Goal: Task Accomplishment & Management: Manage account settings

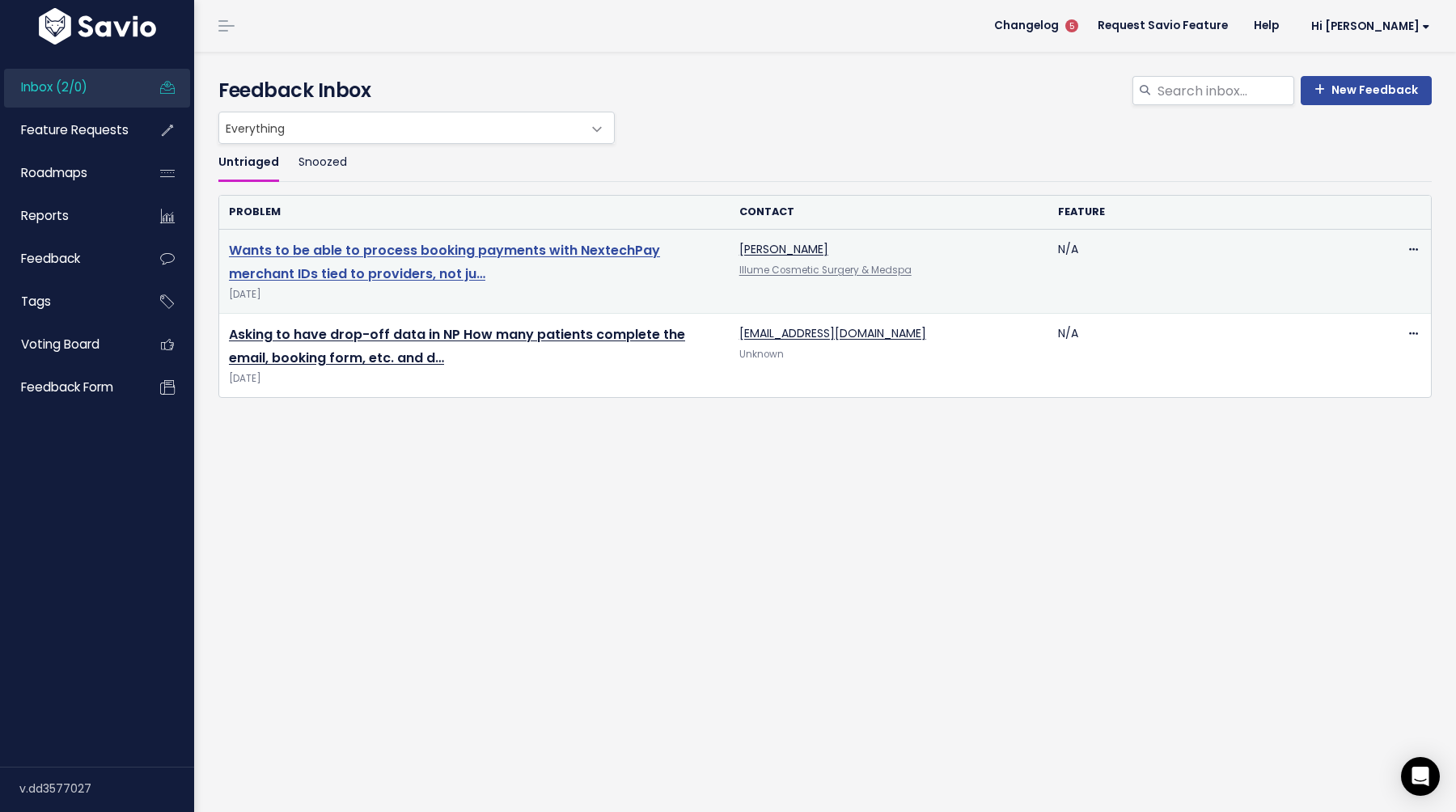
click at [484, 247] on link "Wants to be able to process booking payments with NextechPay merchant IDs tied …" at bounding box center [445, 262] width 431 height 42
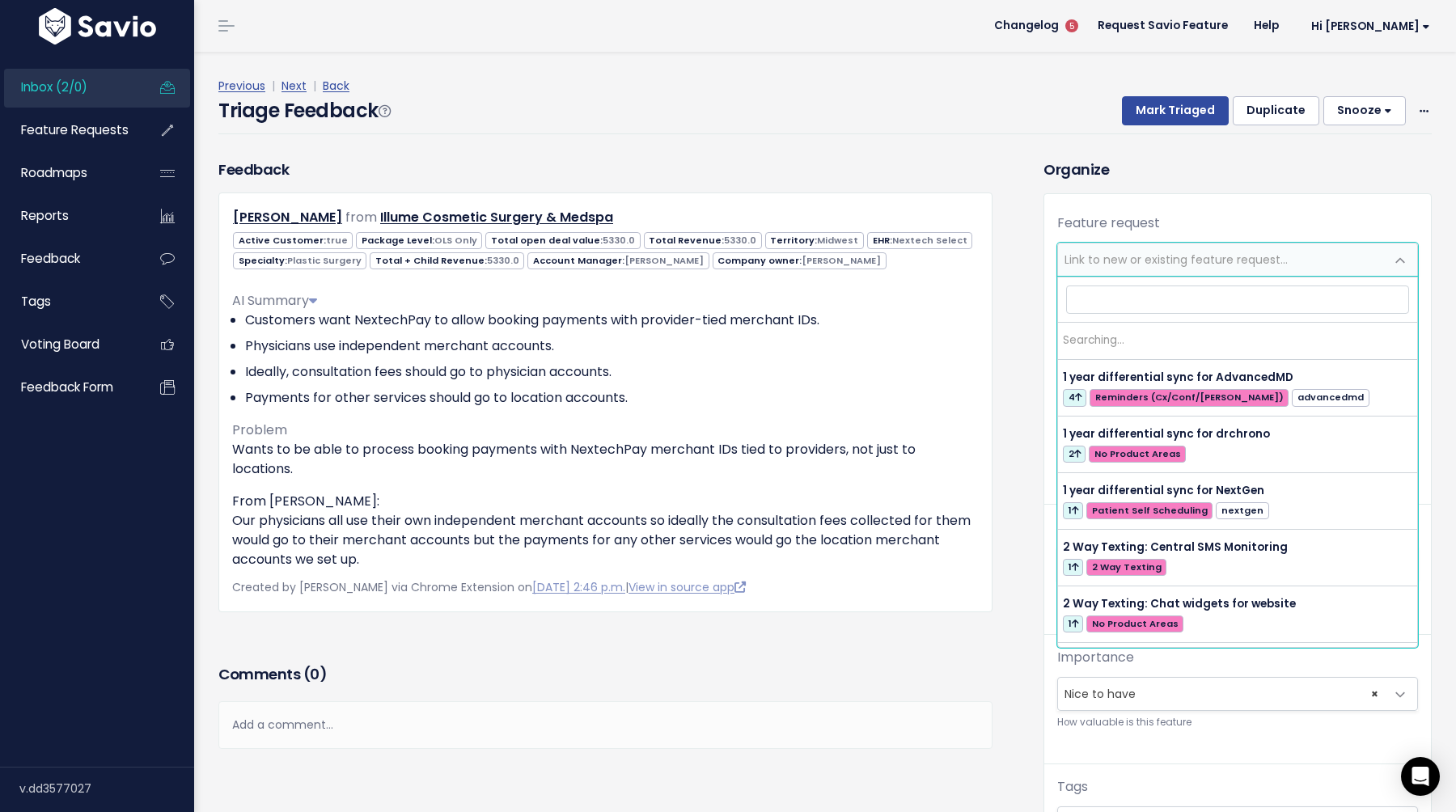
click at [1124, 266] on span "Link to new or existing feature request..." at bounding box center [1176, 260] width 223 height 16
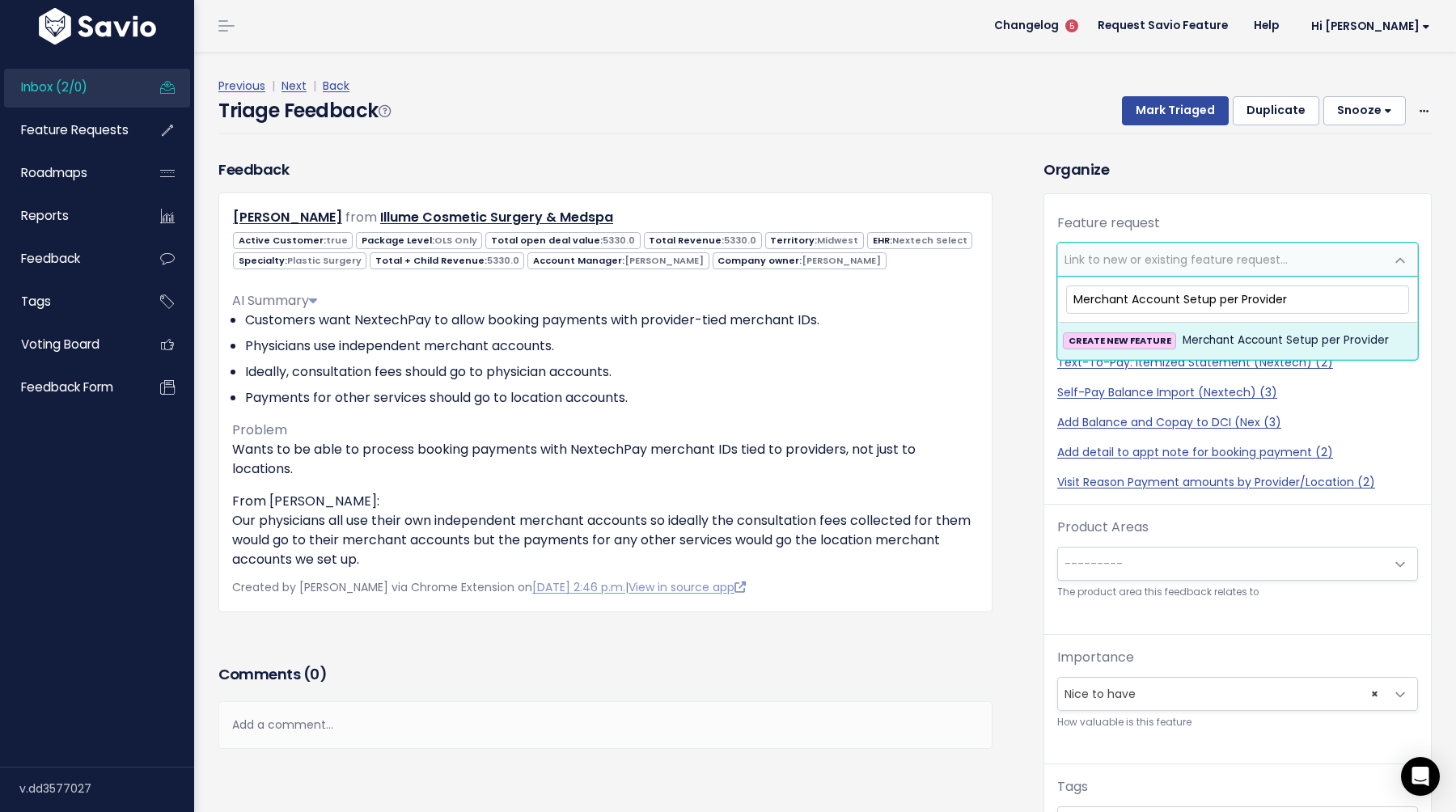
type input "Merchant Account Setup per Provider"
click at [1214, 345] on span "Merchant Account Setup per Provider" at bounding box center [1285, 340] width 206 height 20
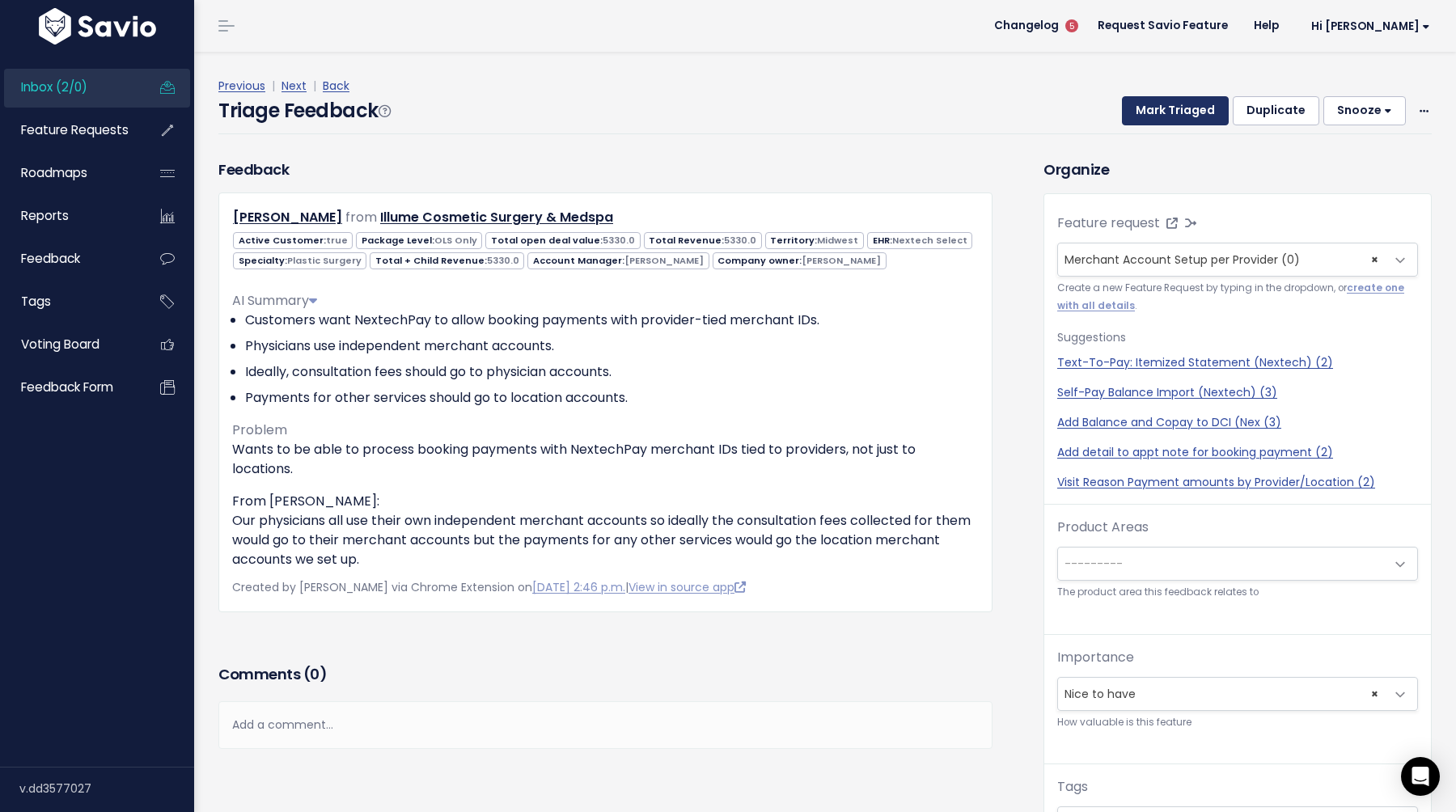
click at [1177, 112] on button "Mark Triaged" at bounding box center [1176, 110] width 107 height 29
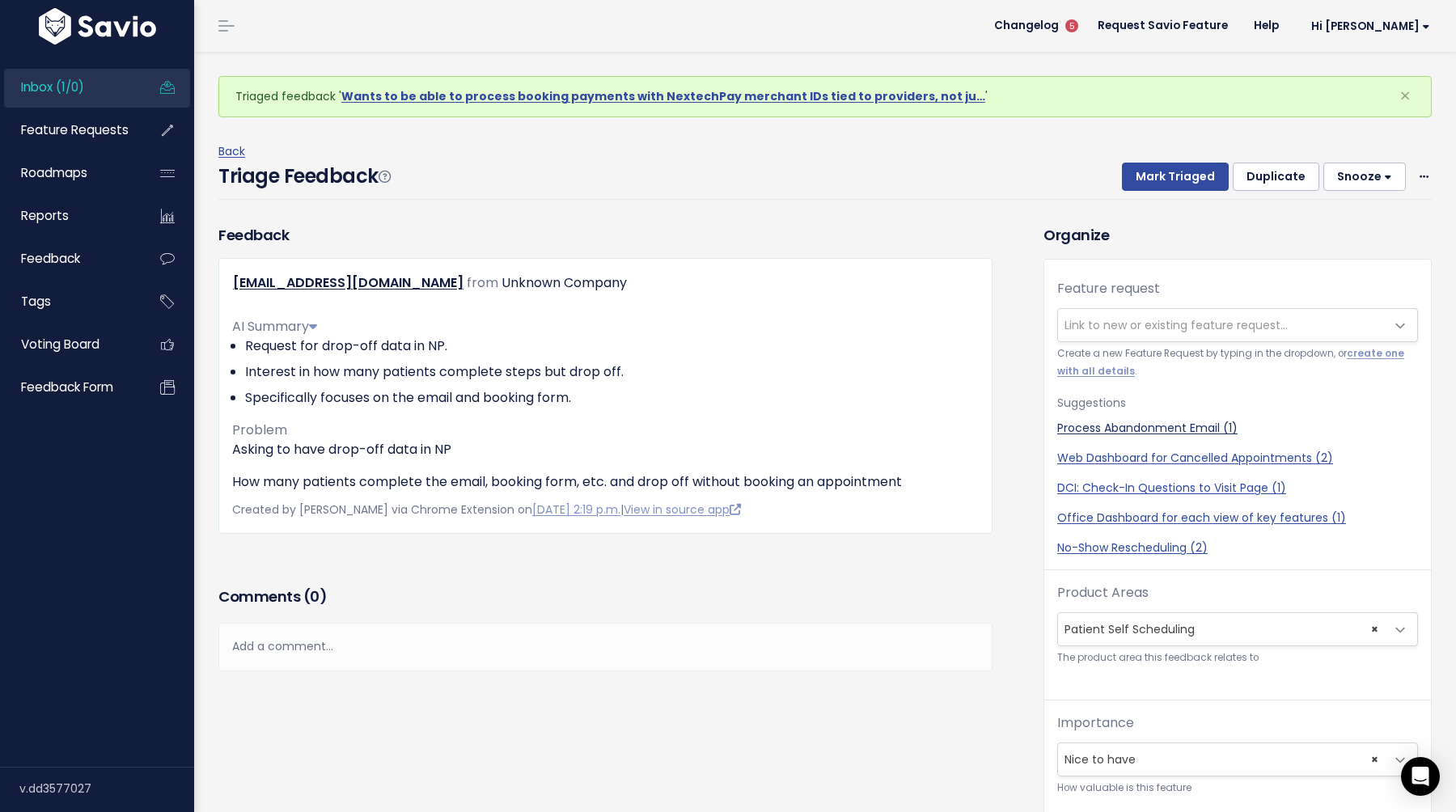
click at [1111, 429] on link "Process Abandonment Email (1)" at bounding box center [1237, 428] width 361 height 17
select select "62840"
click at [1167, 183] on button "Mark Triaged" at bounding box center [1176, 177] width 107 height 29
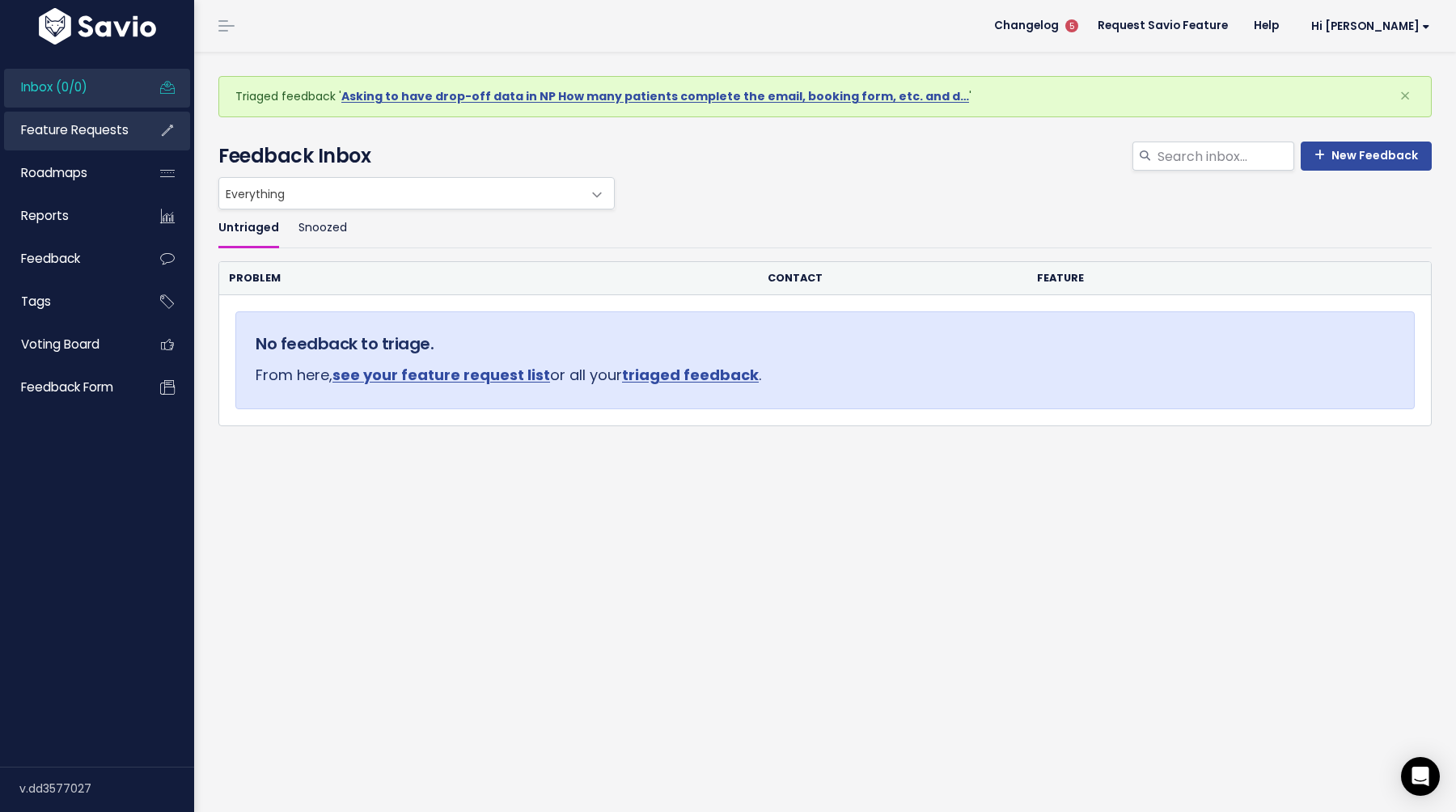
click at [71, 139] on link "Feature Requests" at bounding box center [70, 131] width 131 height 37
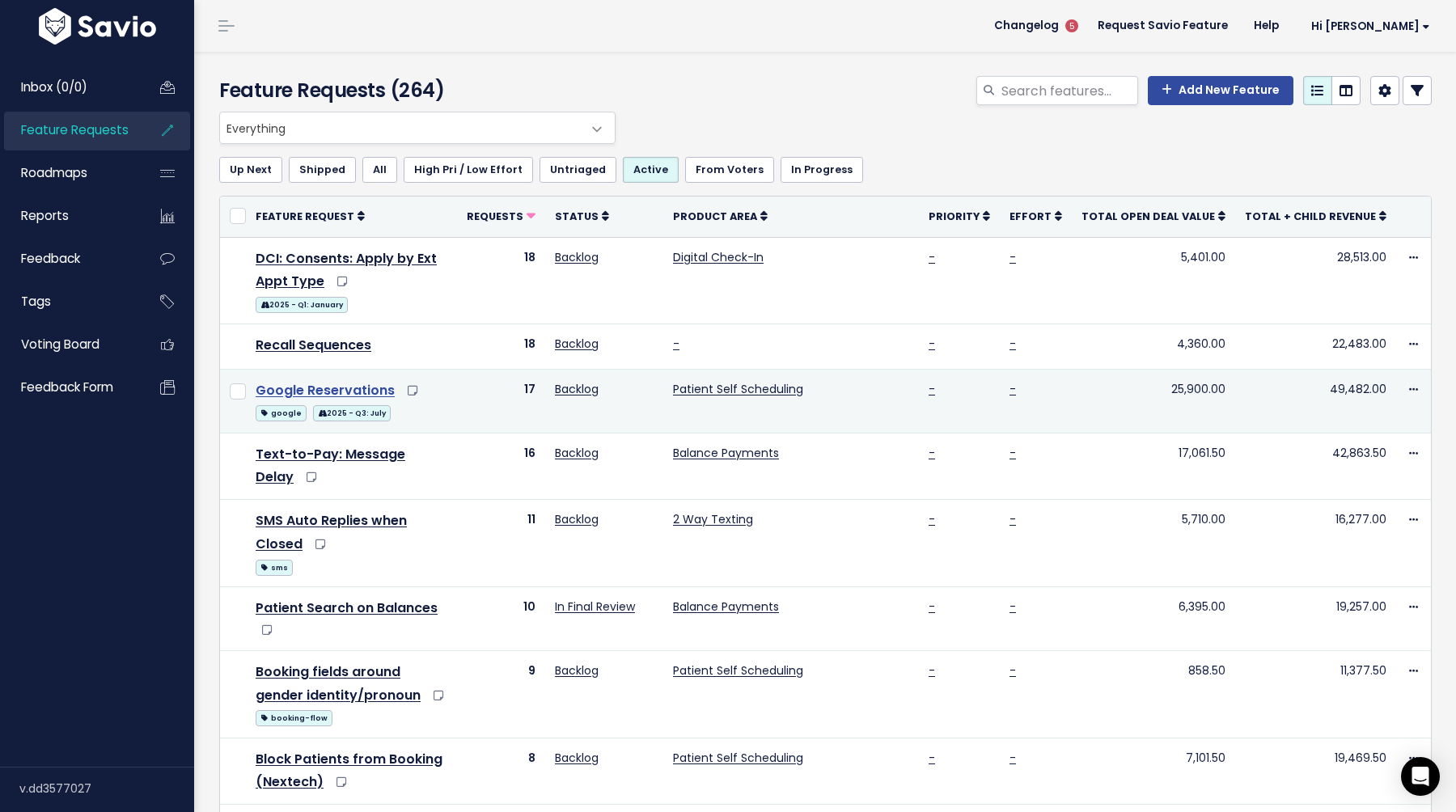
click at [343, 381] on link "Google Reservations" at bounding box center [325, 390] width 139 height 19
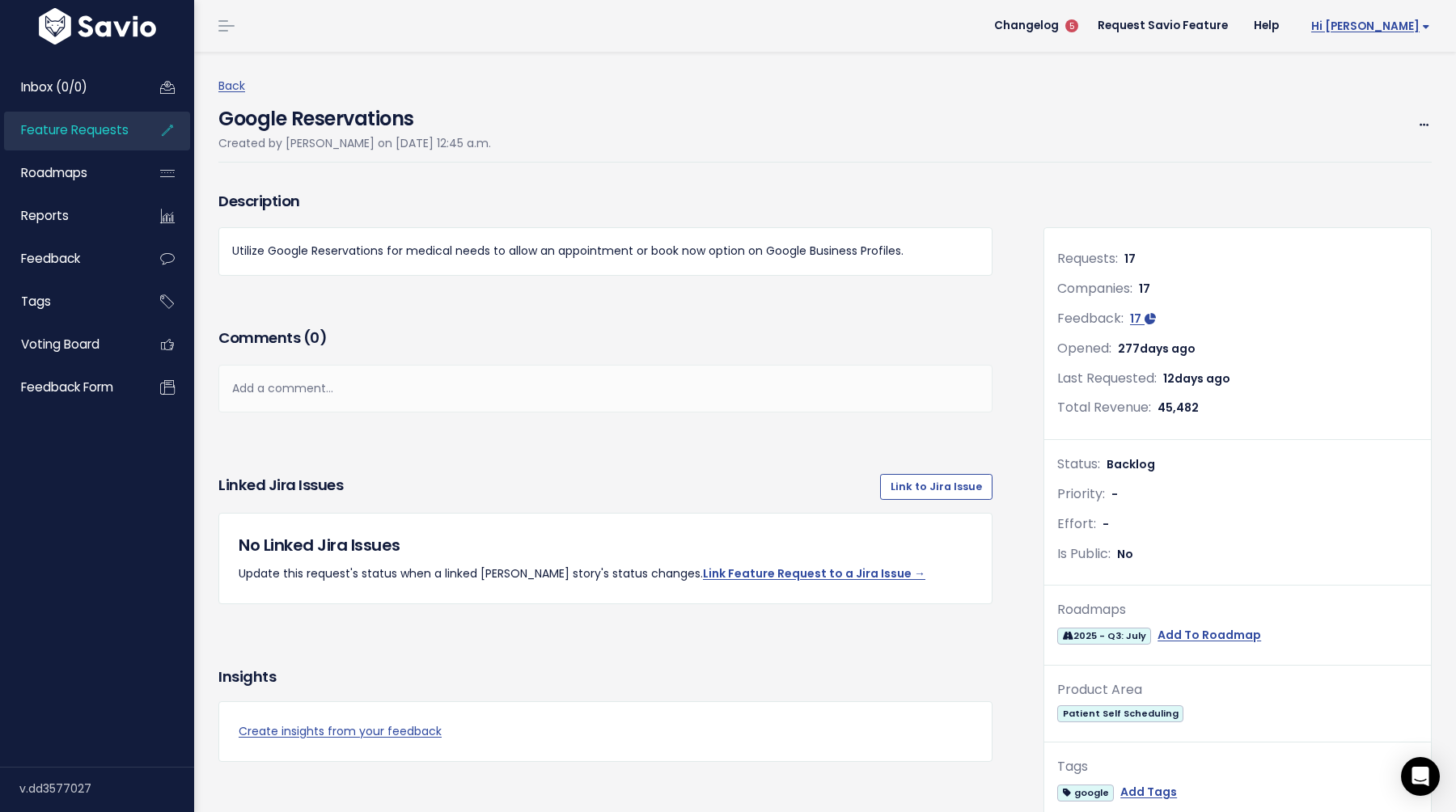
click at [1382, 26] on span "Hi [PERSON_NAME]" at bounding box center [1371, 26] width 119 height 12
click at [1352, 143] on link "Integrations" at bounding box center [1377, 136] width 119 height 31
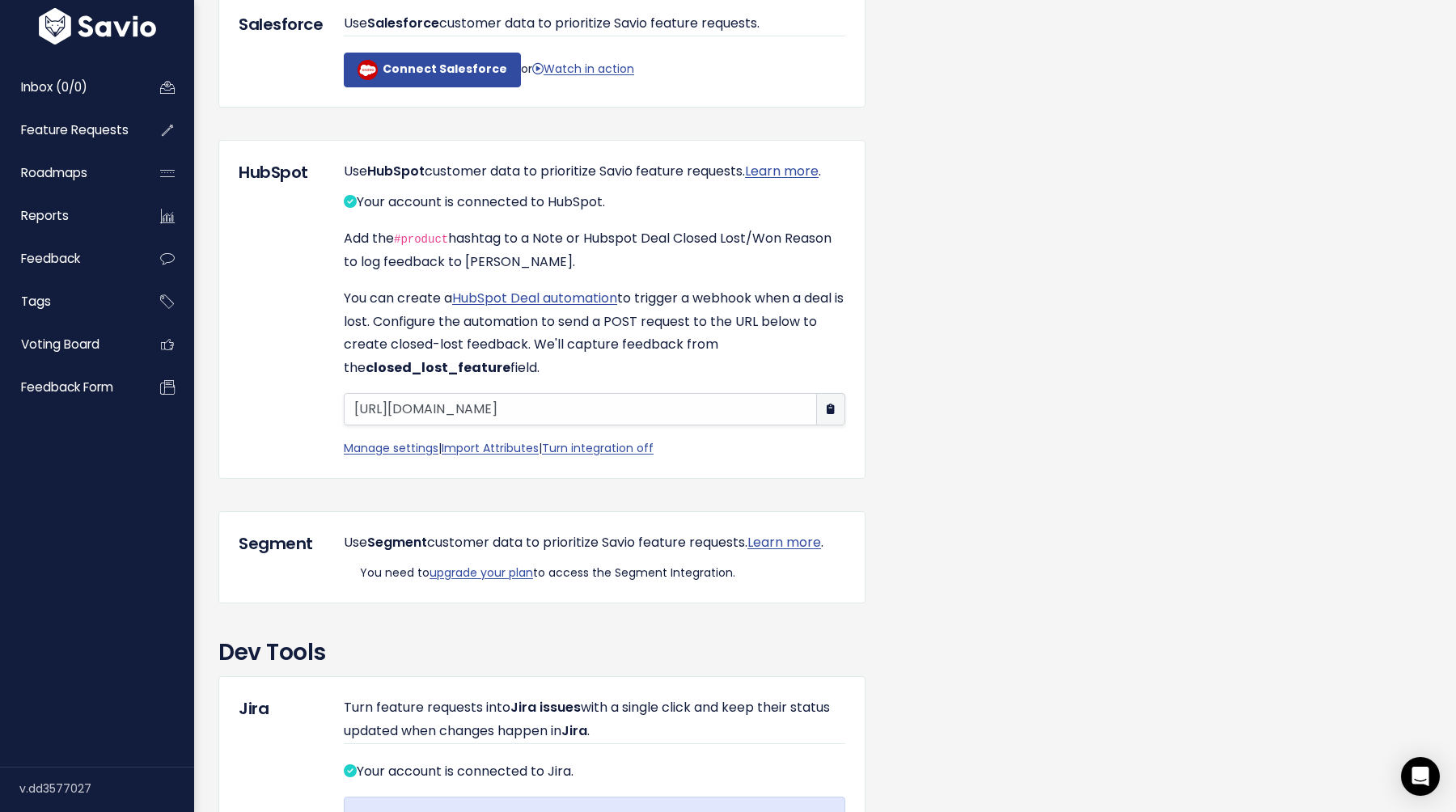
scroll to position [1101, 0]
click at [462, 455] on link "Import Attributes" at bounding box center [490, 446] width 97 height 16
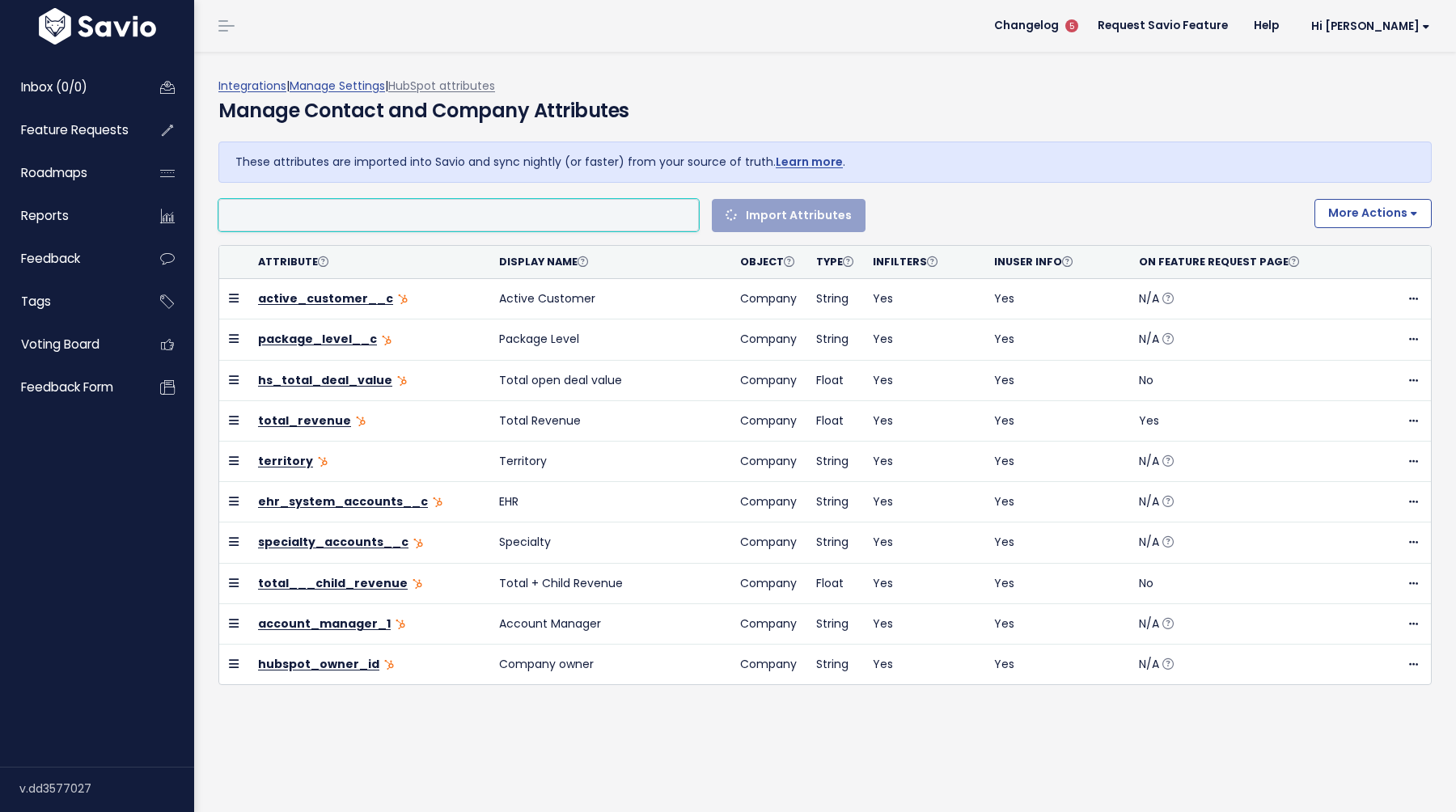
click at [476, 220] on li at bounding box center [455, 216] width 463 height 20
select select
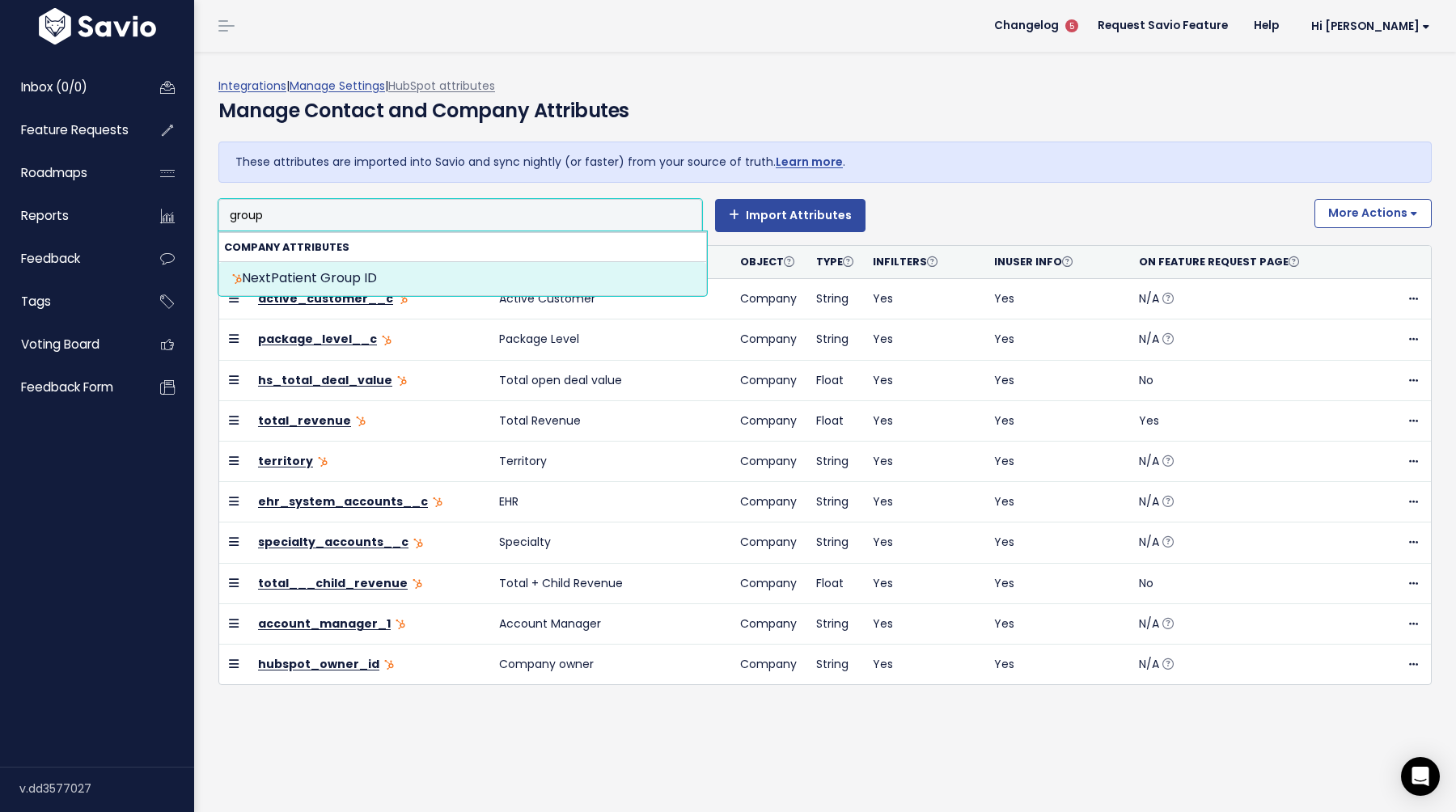
type input "group"
select select "{"id": null, "source_id": 5, "source_name": "HubSpot", "crm_object_type": "APPC…"
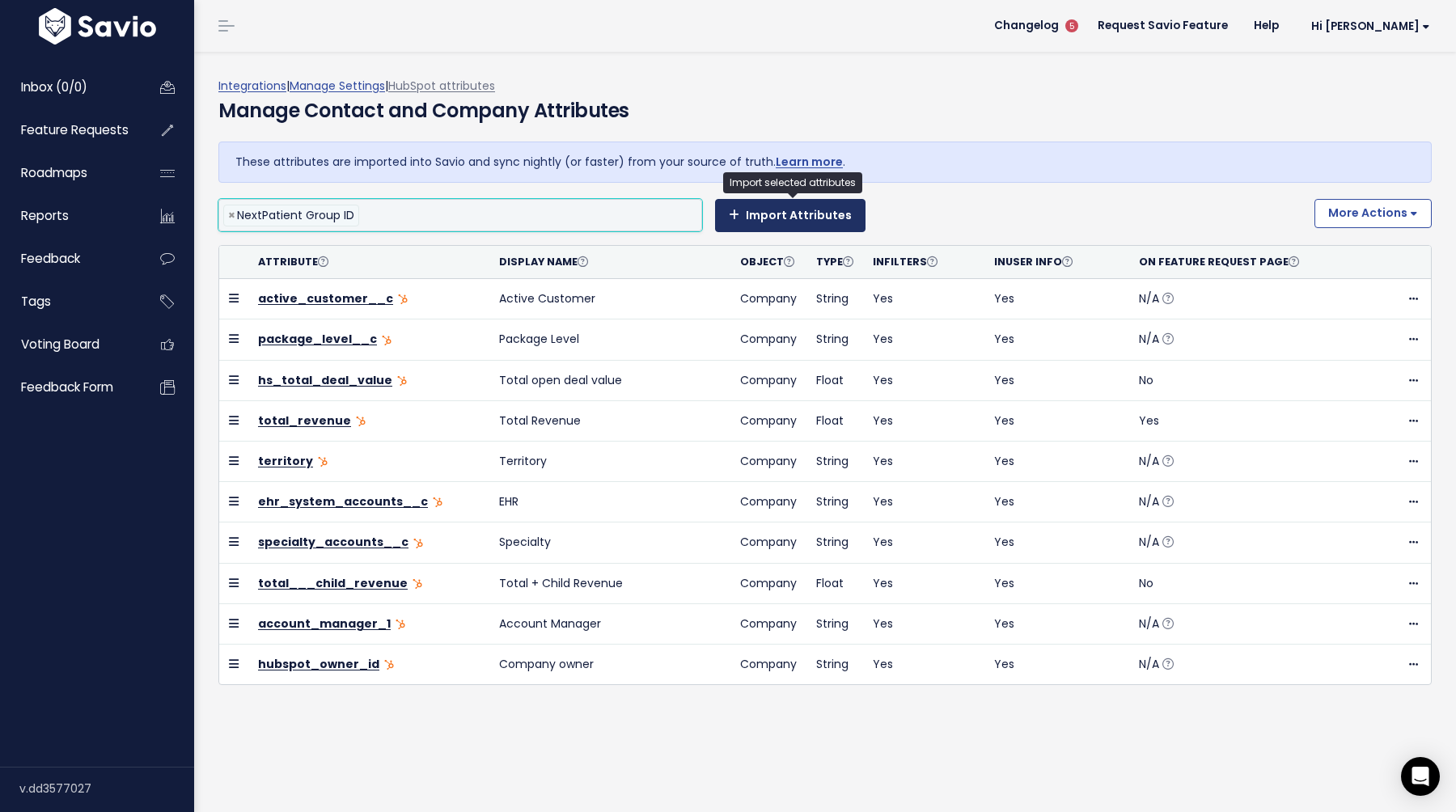
click at [802, 206] on button "Import Attributes" at bounding box center [790, 216] width 150 height 32
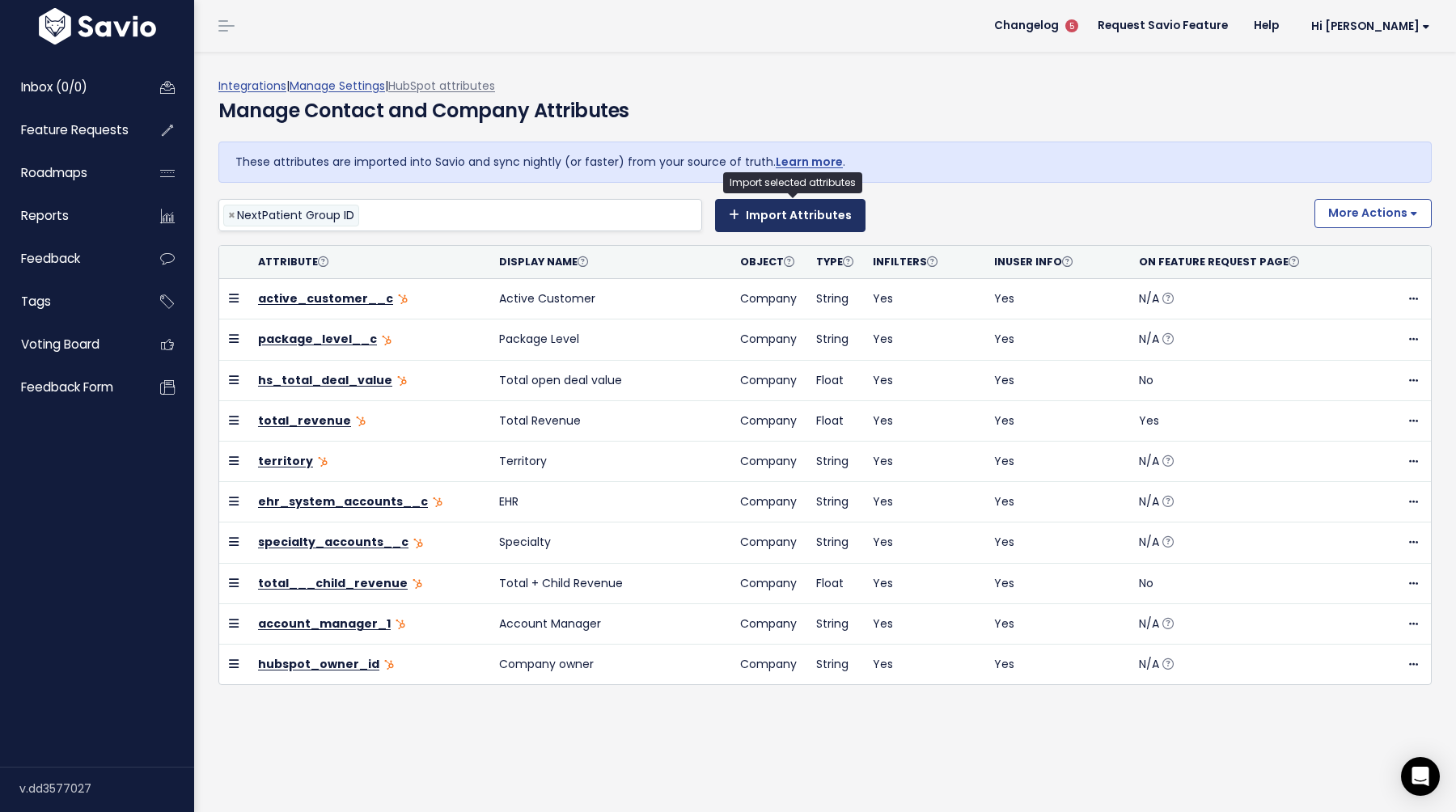
select select
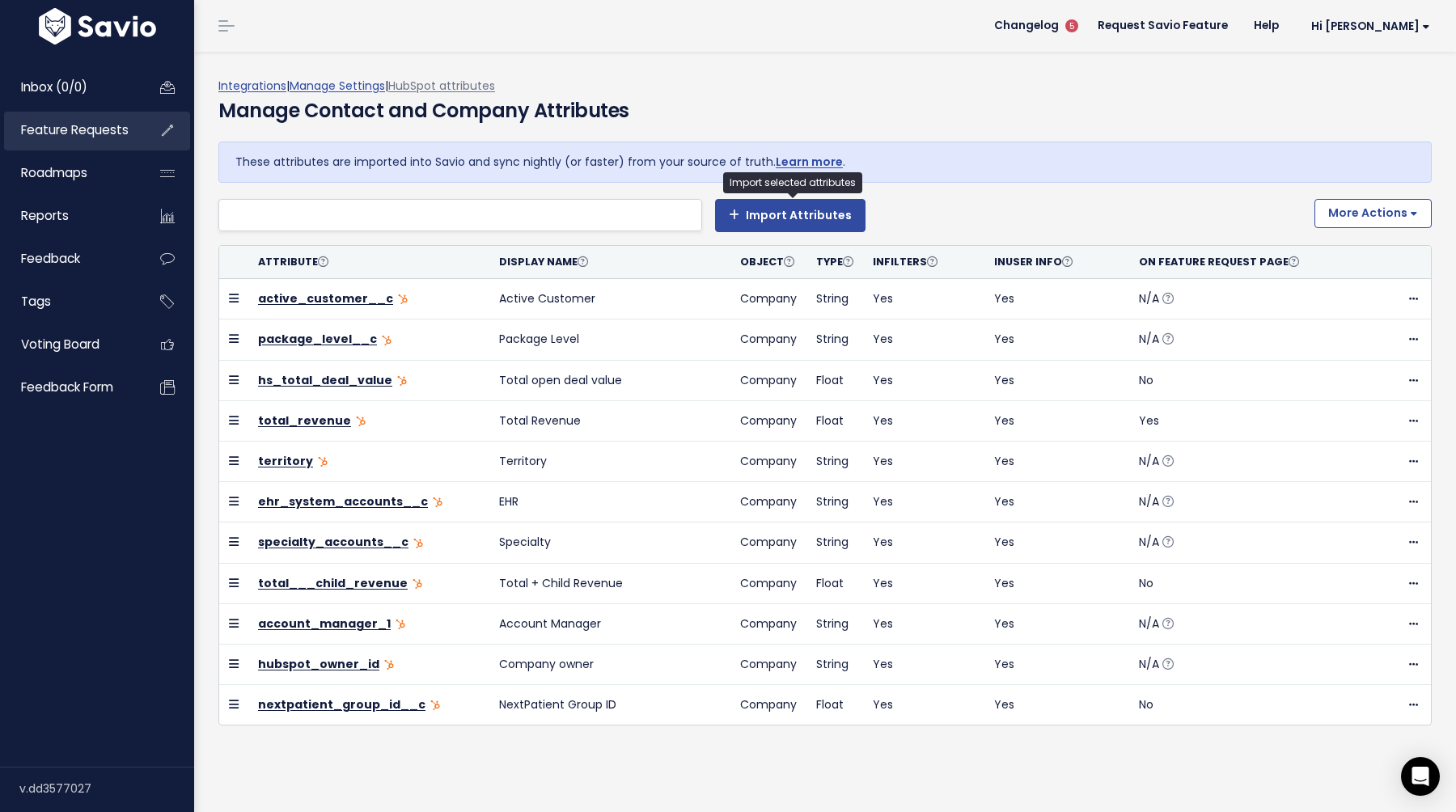
click at [48, 135] on span "Feature Requests" at bounding box center [75, 130] width 108 height 17
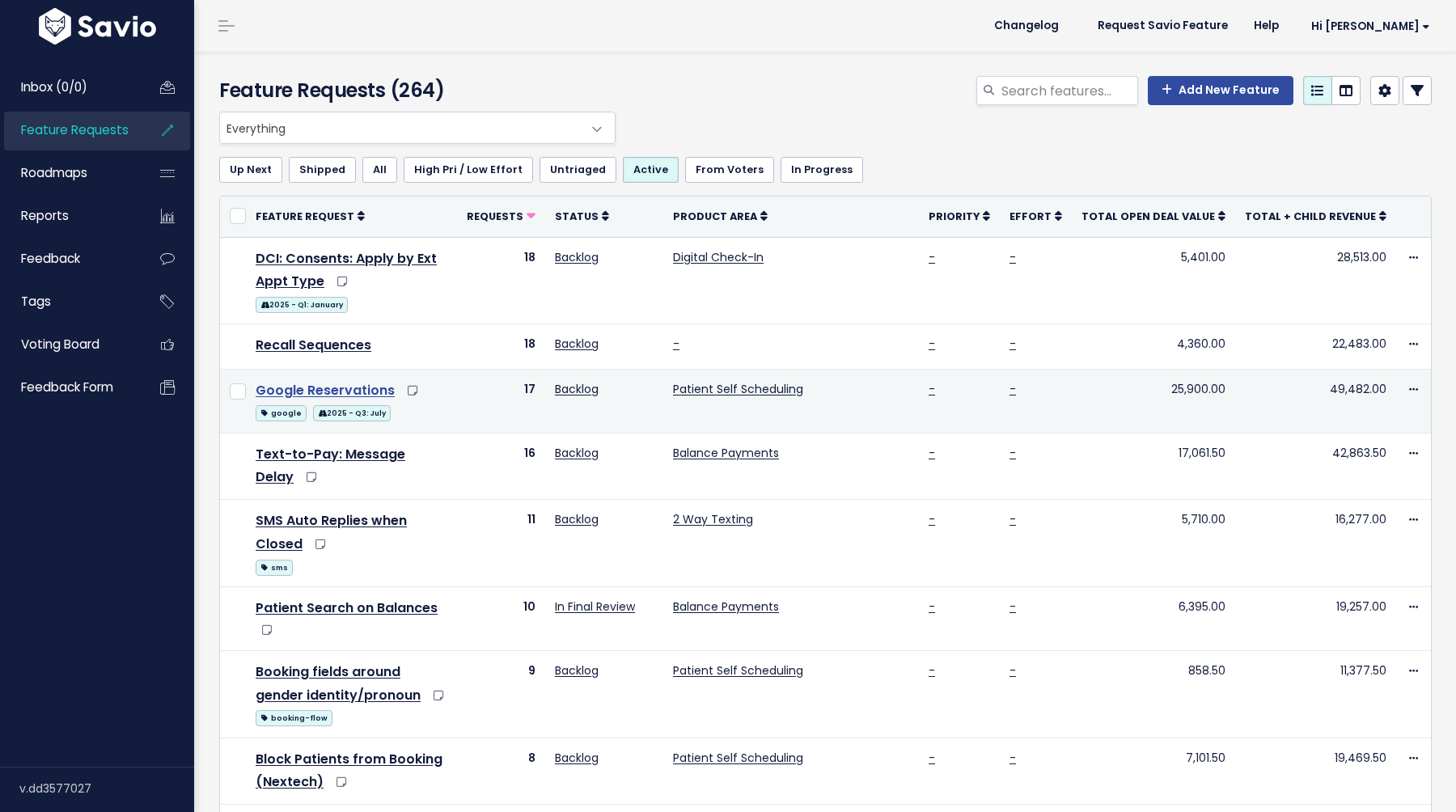
click at [339, 381] on link "Google Reservations" at bounding box center [325, 390] width 139 height 19
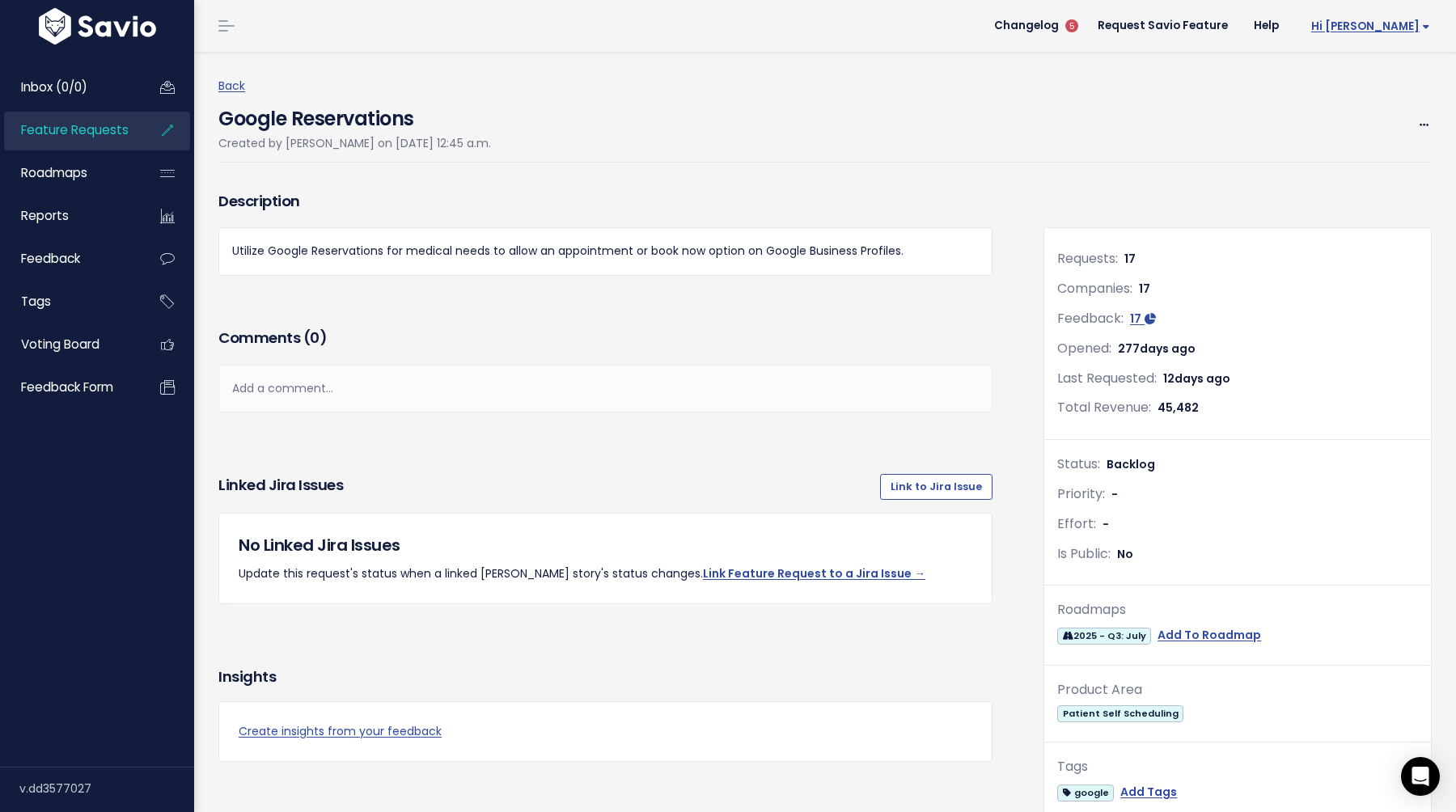
click at [1414, 28] on span "Hi [PERSON_NAME]" at bounding box center [1371, 26] width 119 height 12
click at [1372, 134] on link "Integrations" at bounding box center [1377, 136] width 119 height 31
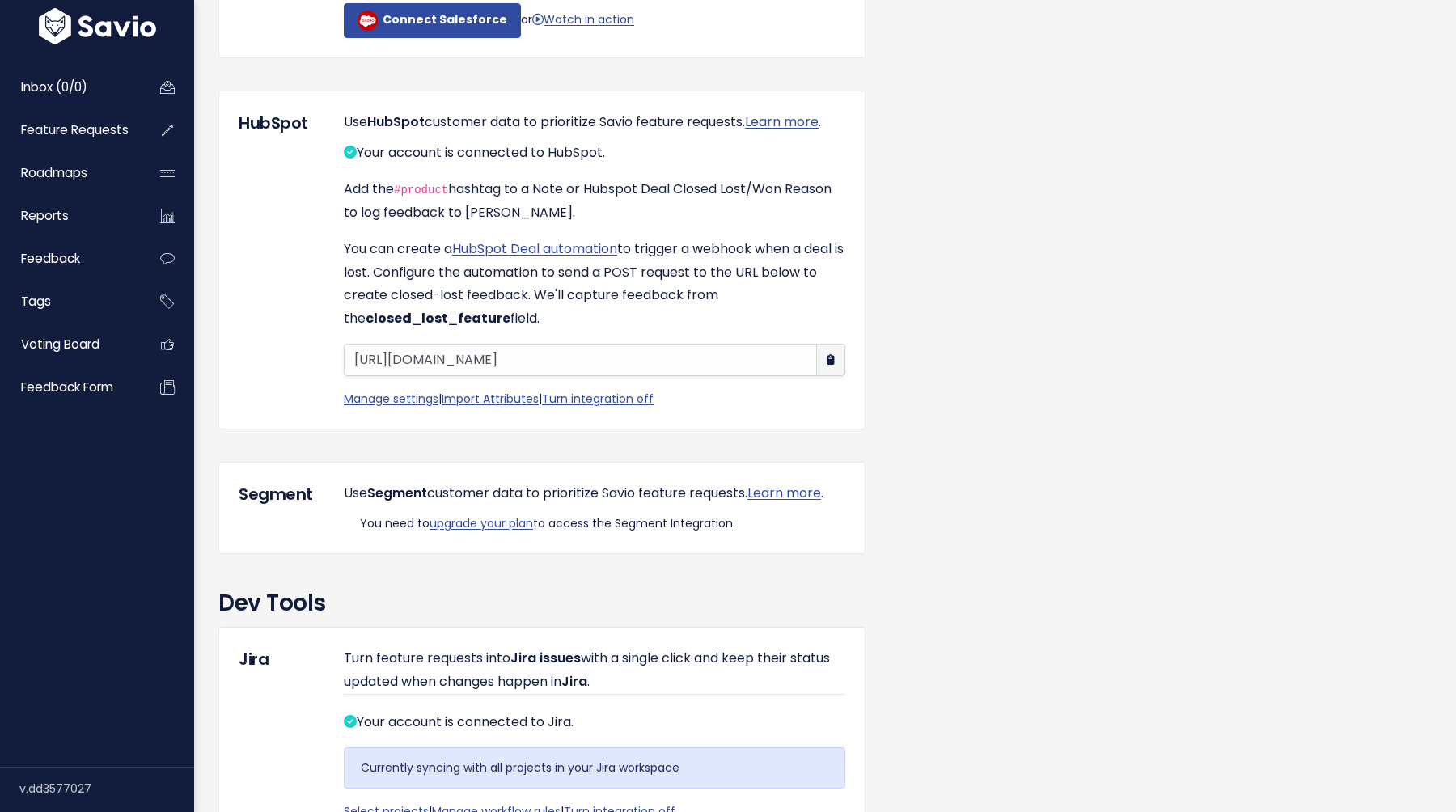
scroll to position [1154, 0]
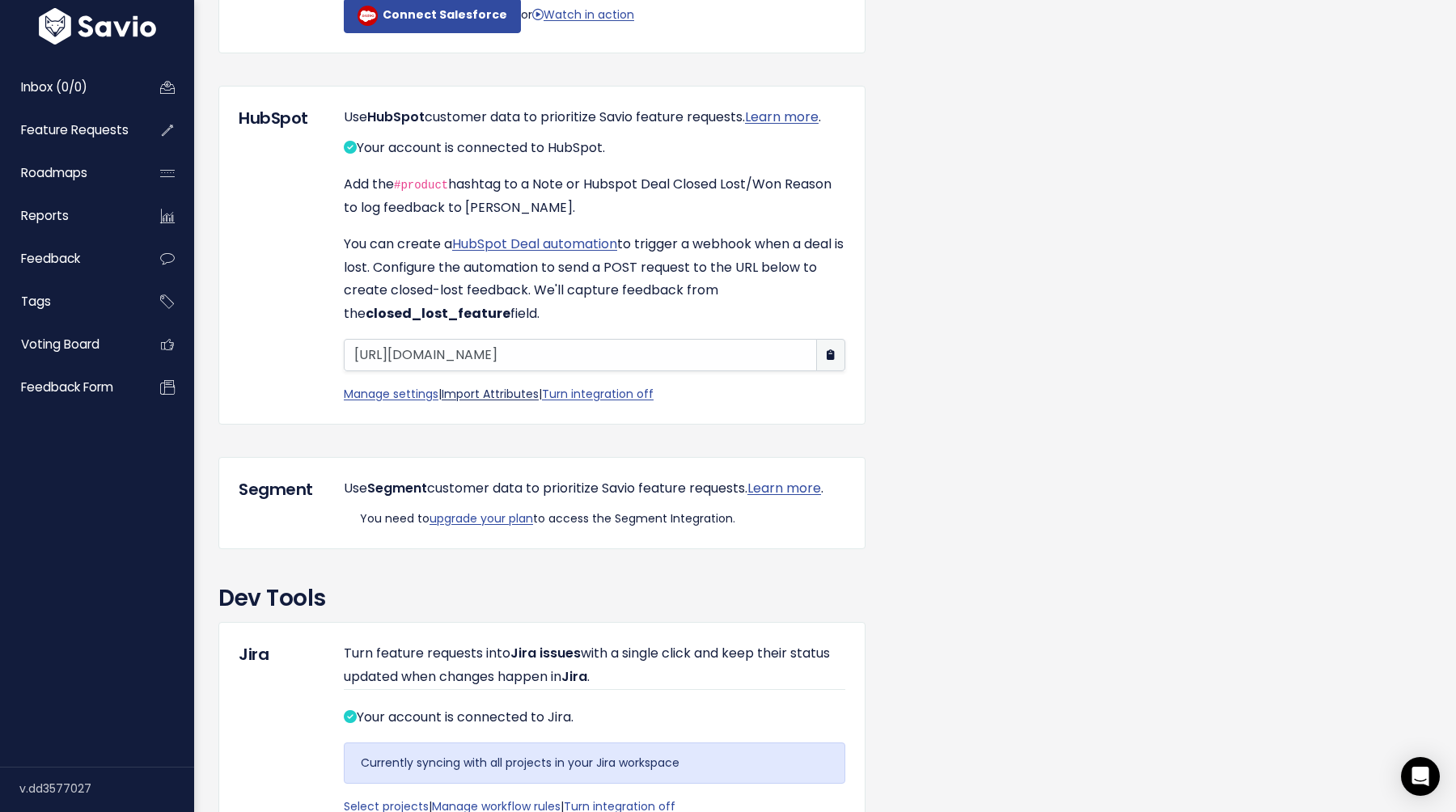
click at [503, 402] on link "Import Attributes" at bounding box center [490, 394] width 97 height 16
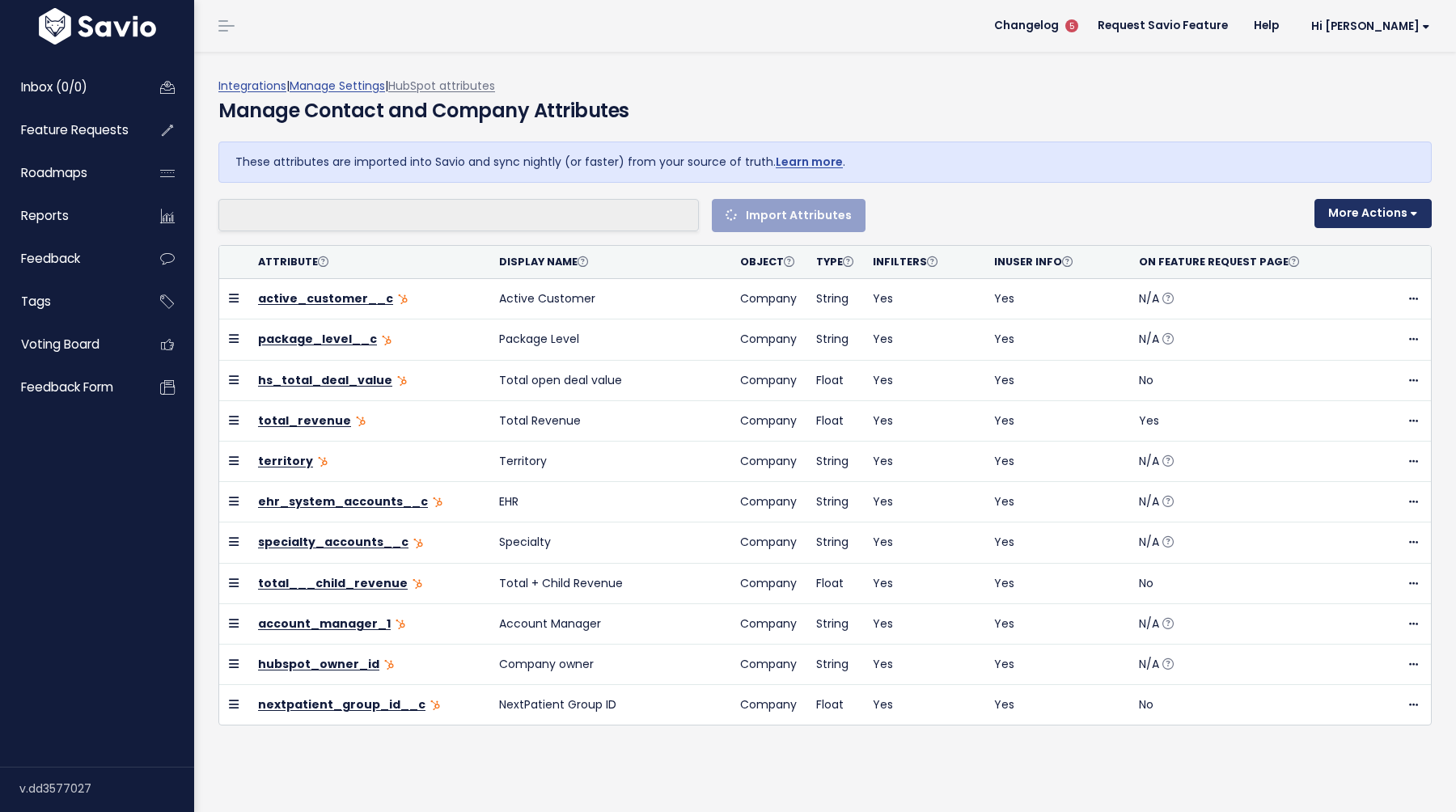
click at [1350, 221] on button "More Actions" at bounding box center [1374, 214] width 117 height 29
select select
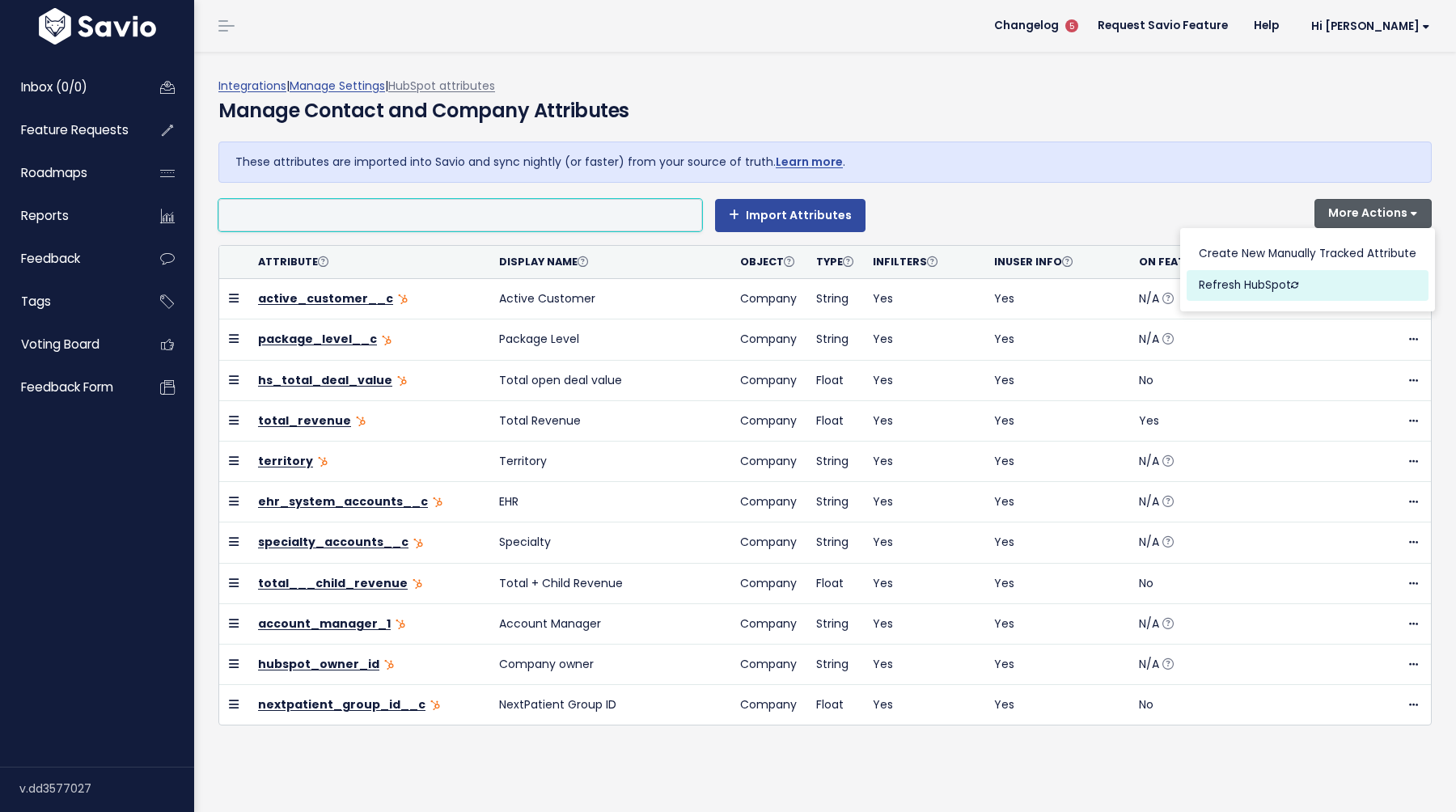
click at [1217, 281] on button "Refresh HubSpot" at bounding box center [1308, 286] width 242 height 31
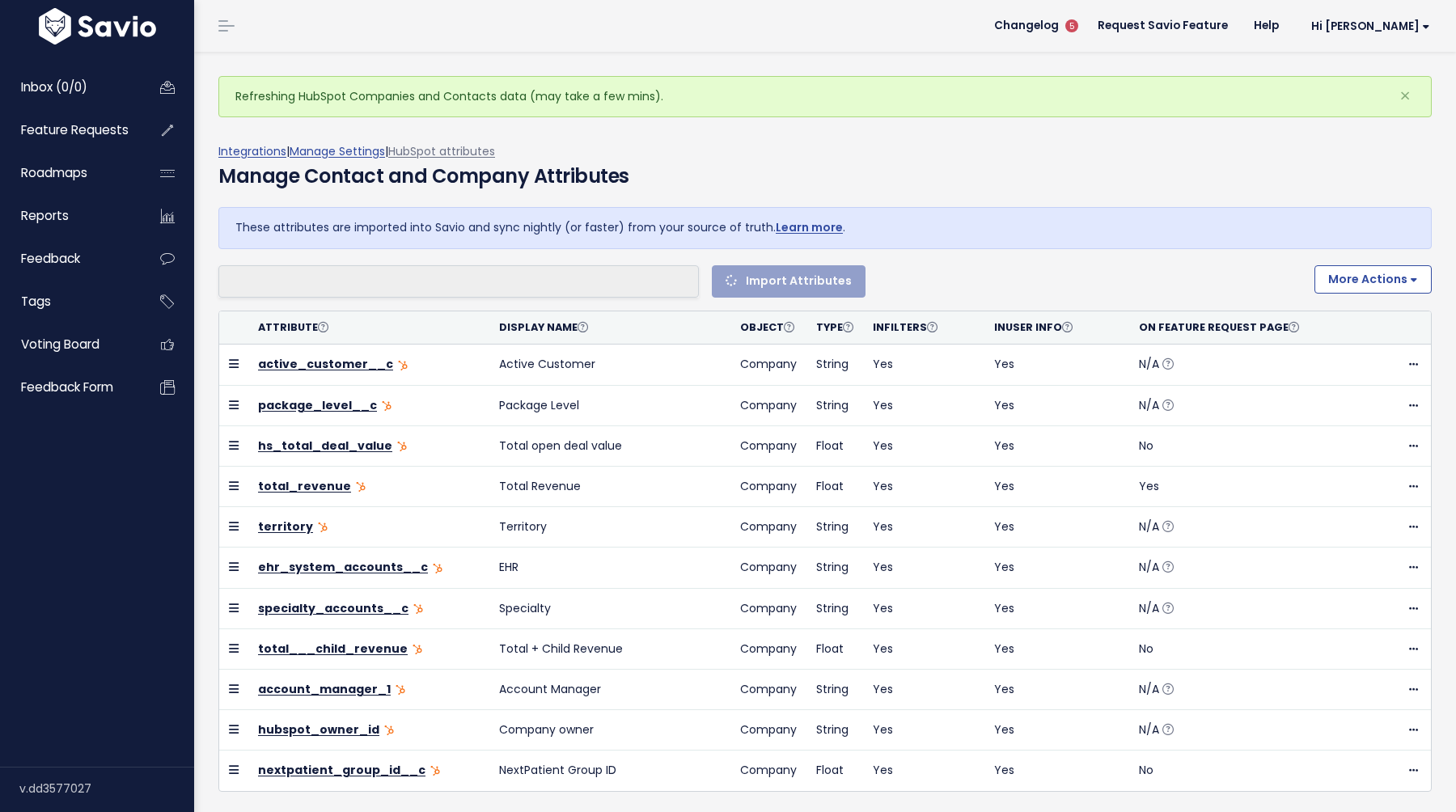
select select
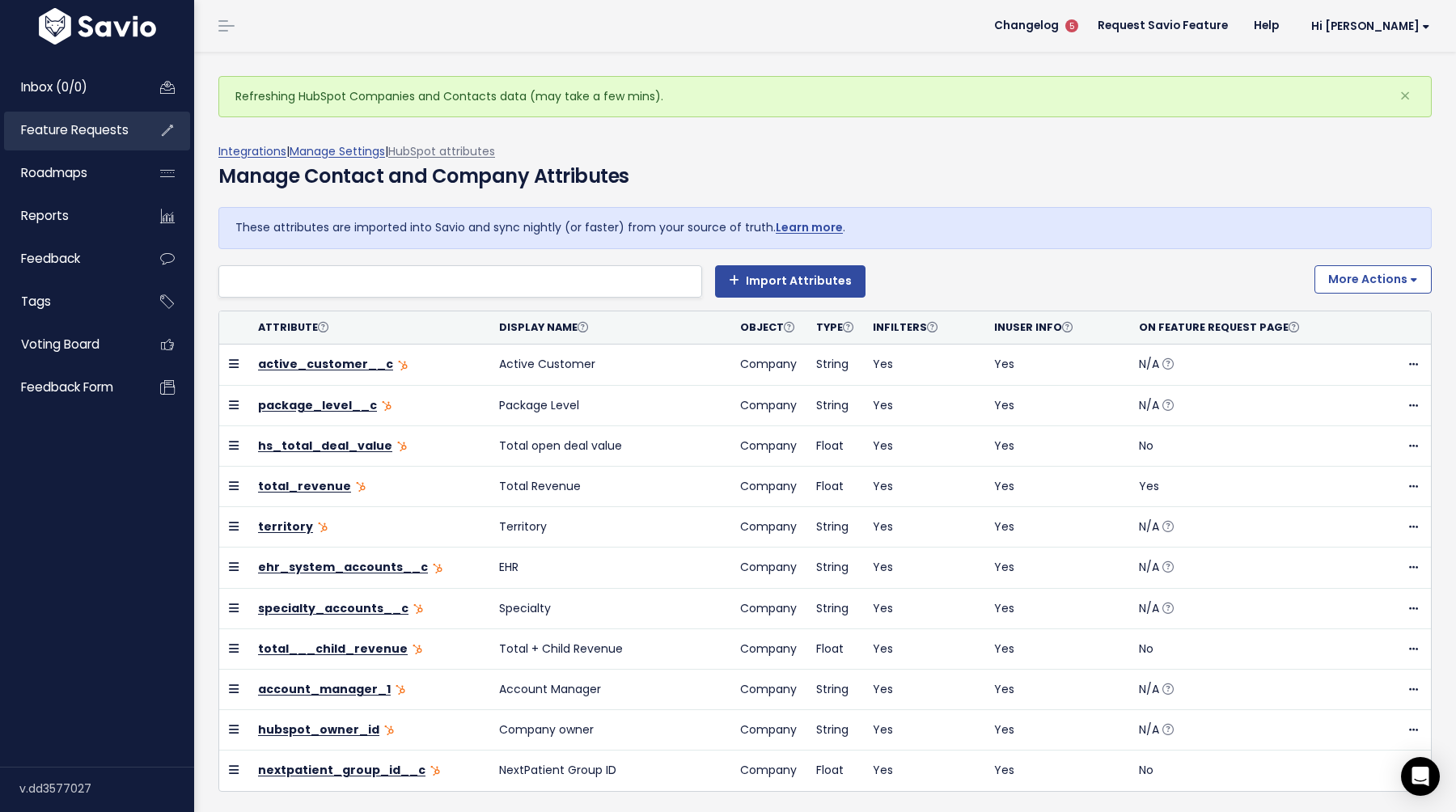
click at [55, 120] on link "Feature Requests" at bounding box center [70, 131] width 131 height 37
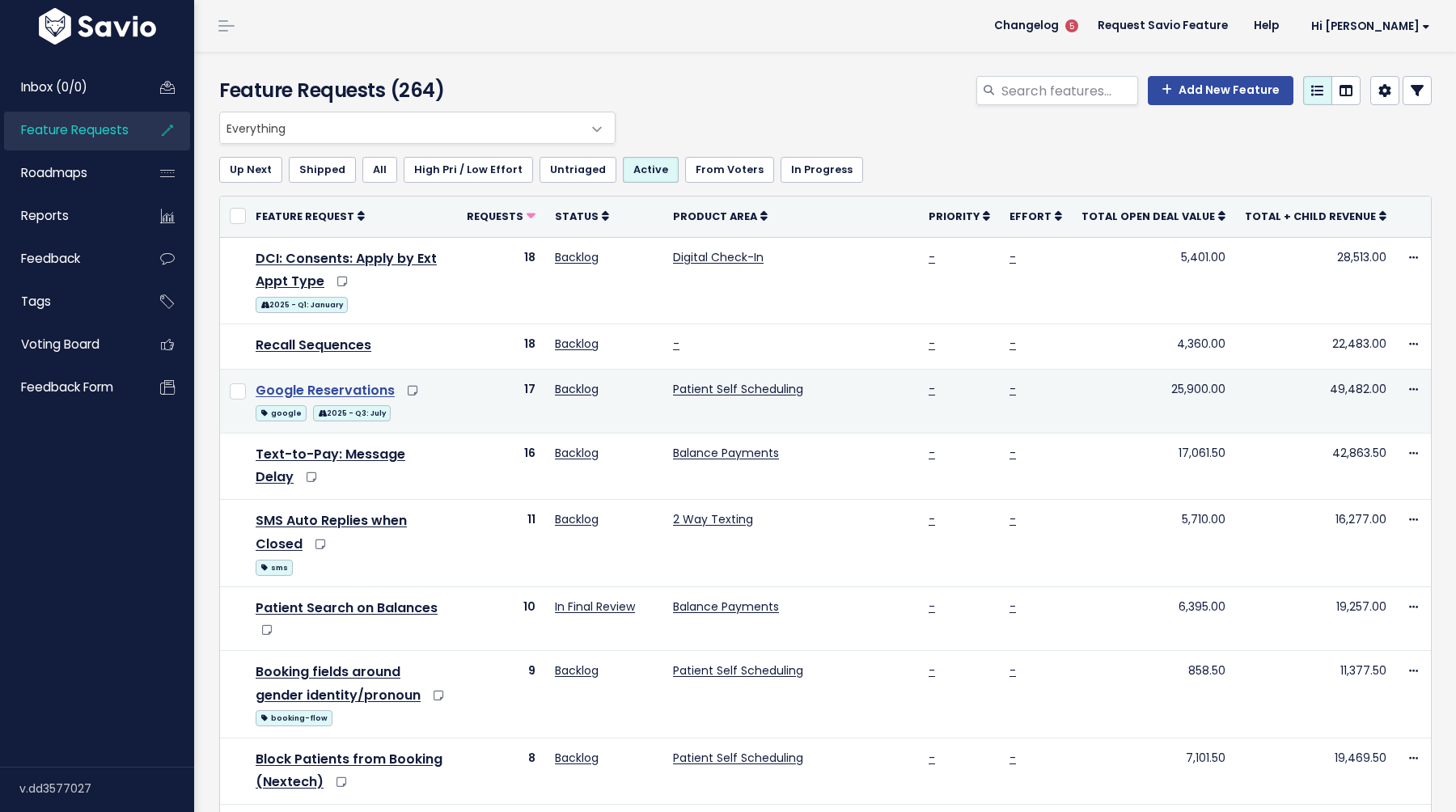
click at [327, 381] on link "Google Reservations" at bounding box center [325, 390] width 139 height 19
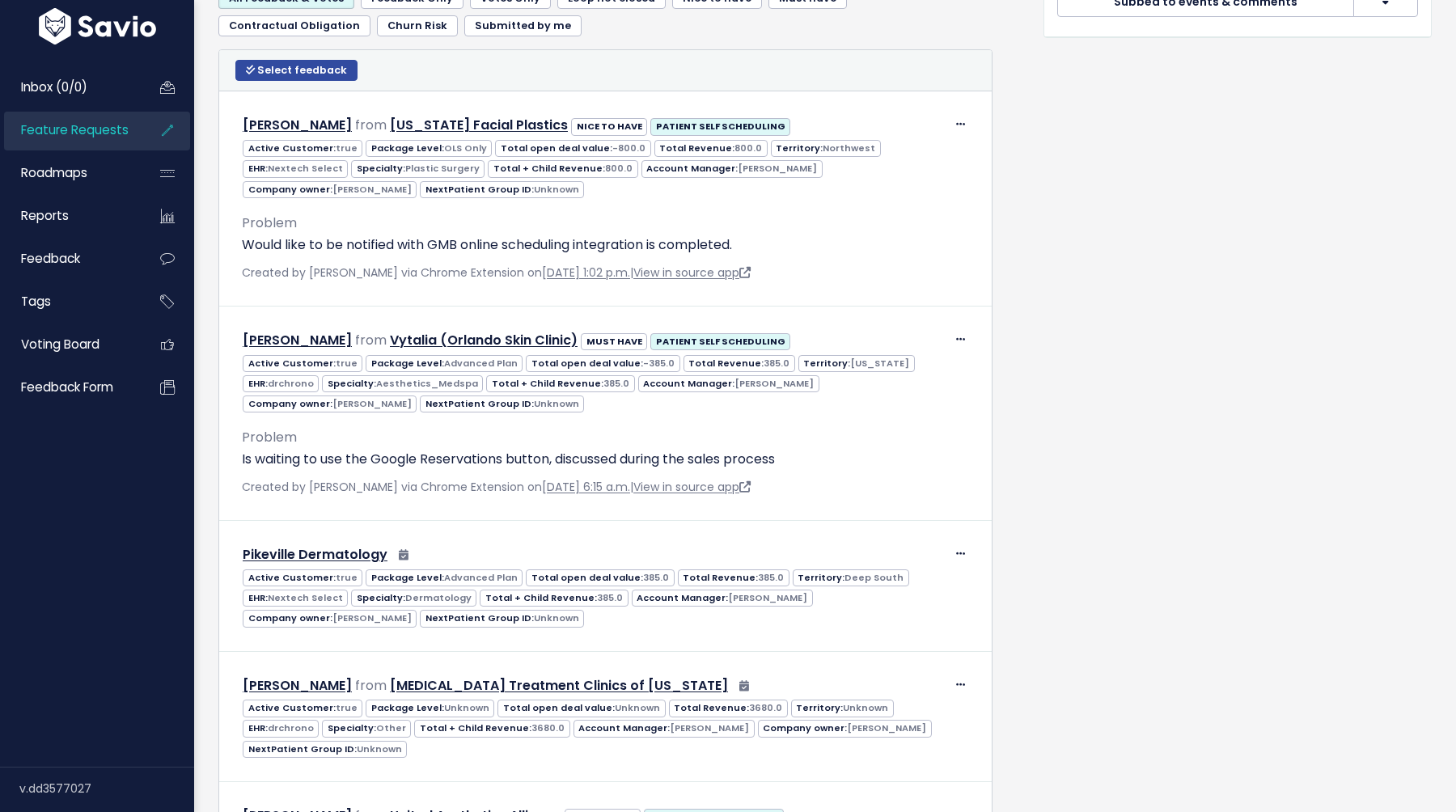
scroll to position [875, 0]
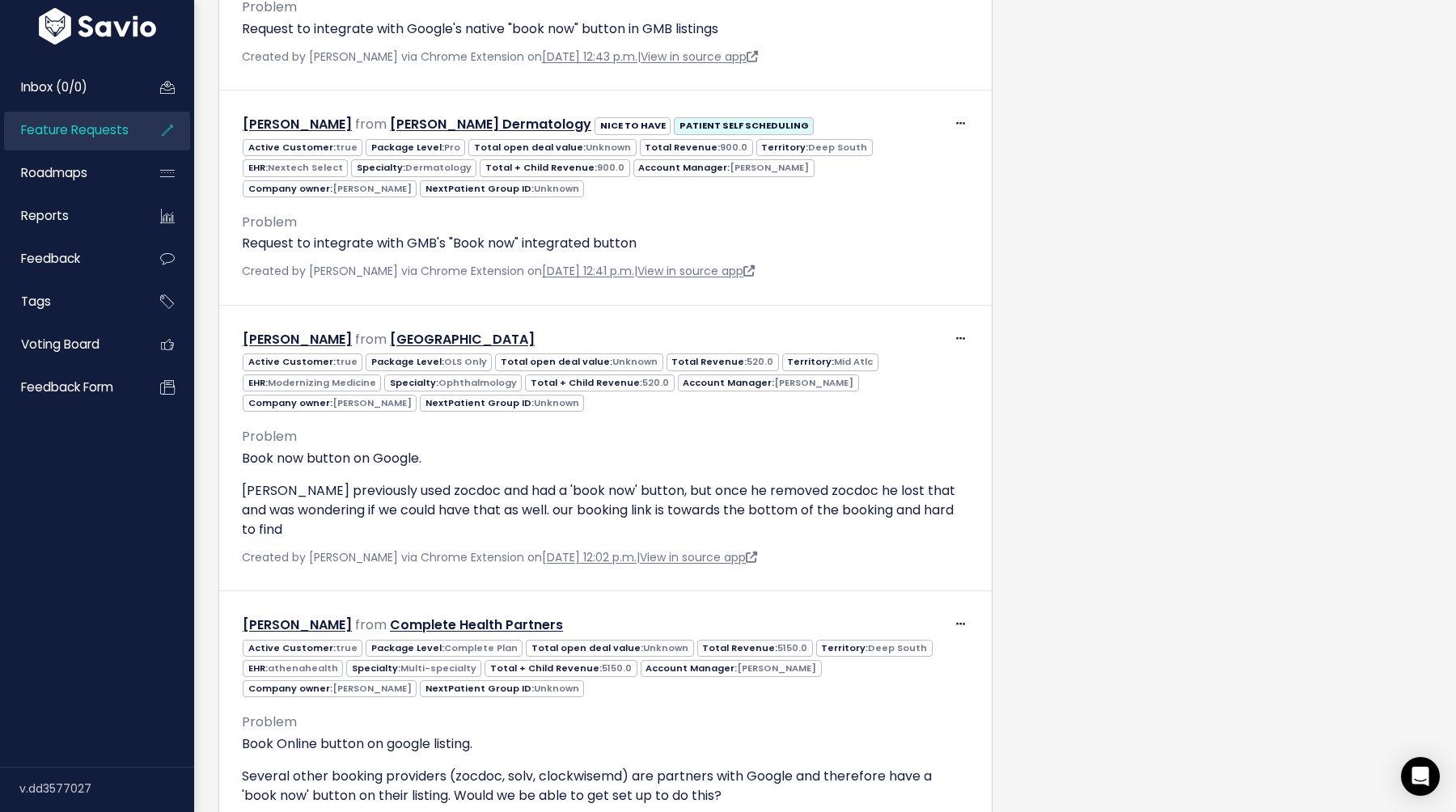
scroll to position [3617, 0]
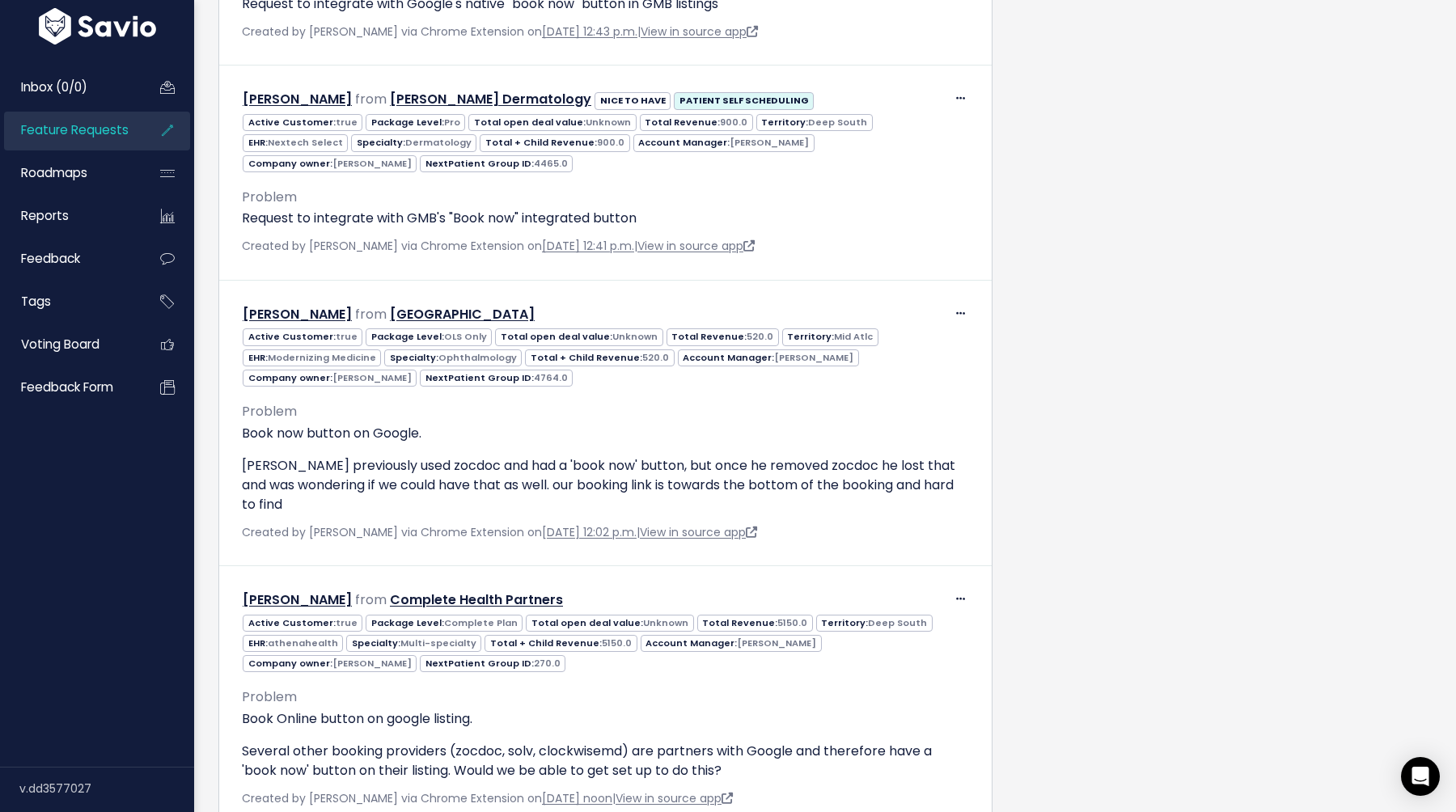
scroll to position [3597, 0]
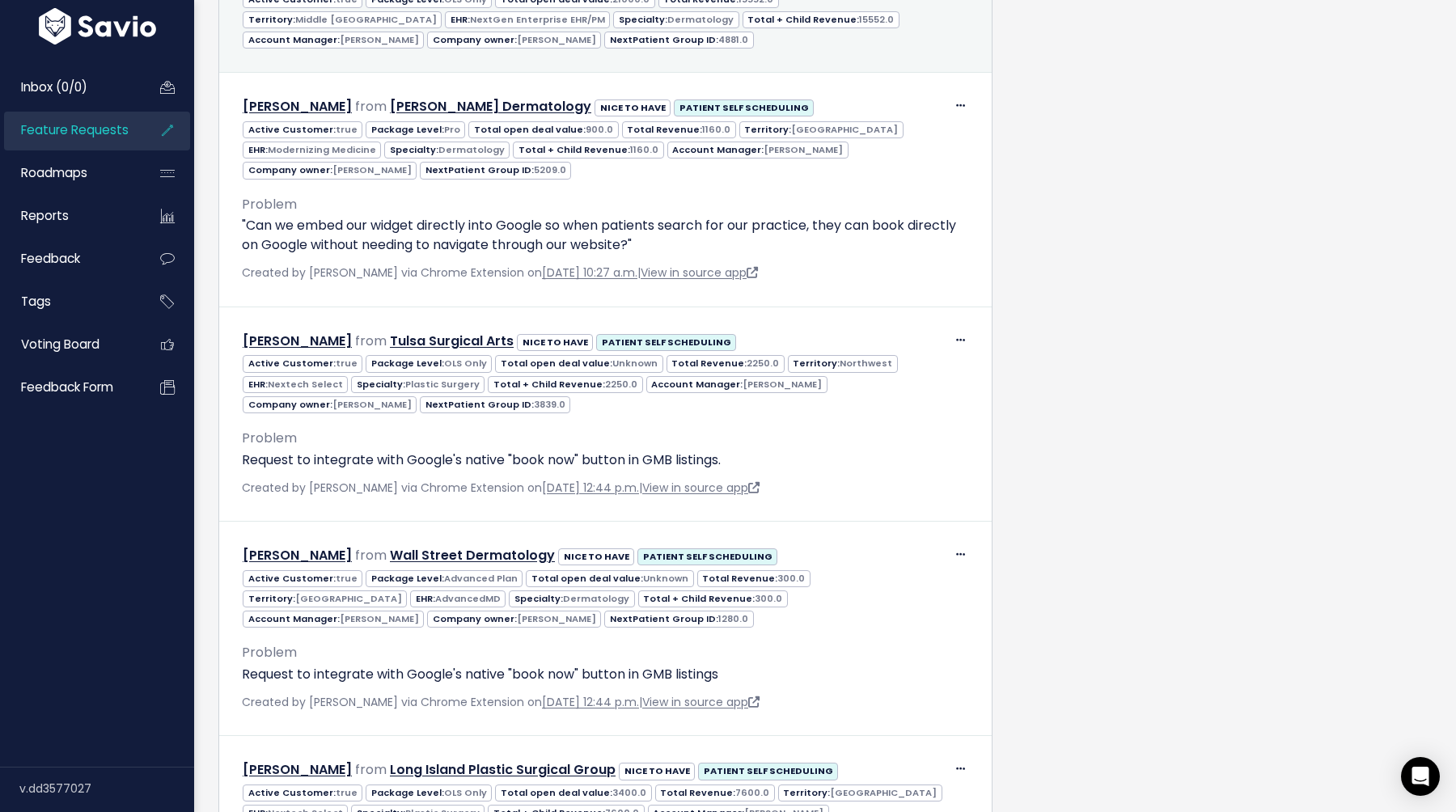
scroll to position [2248, 0]
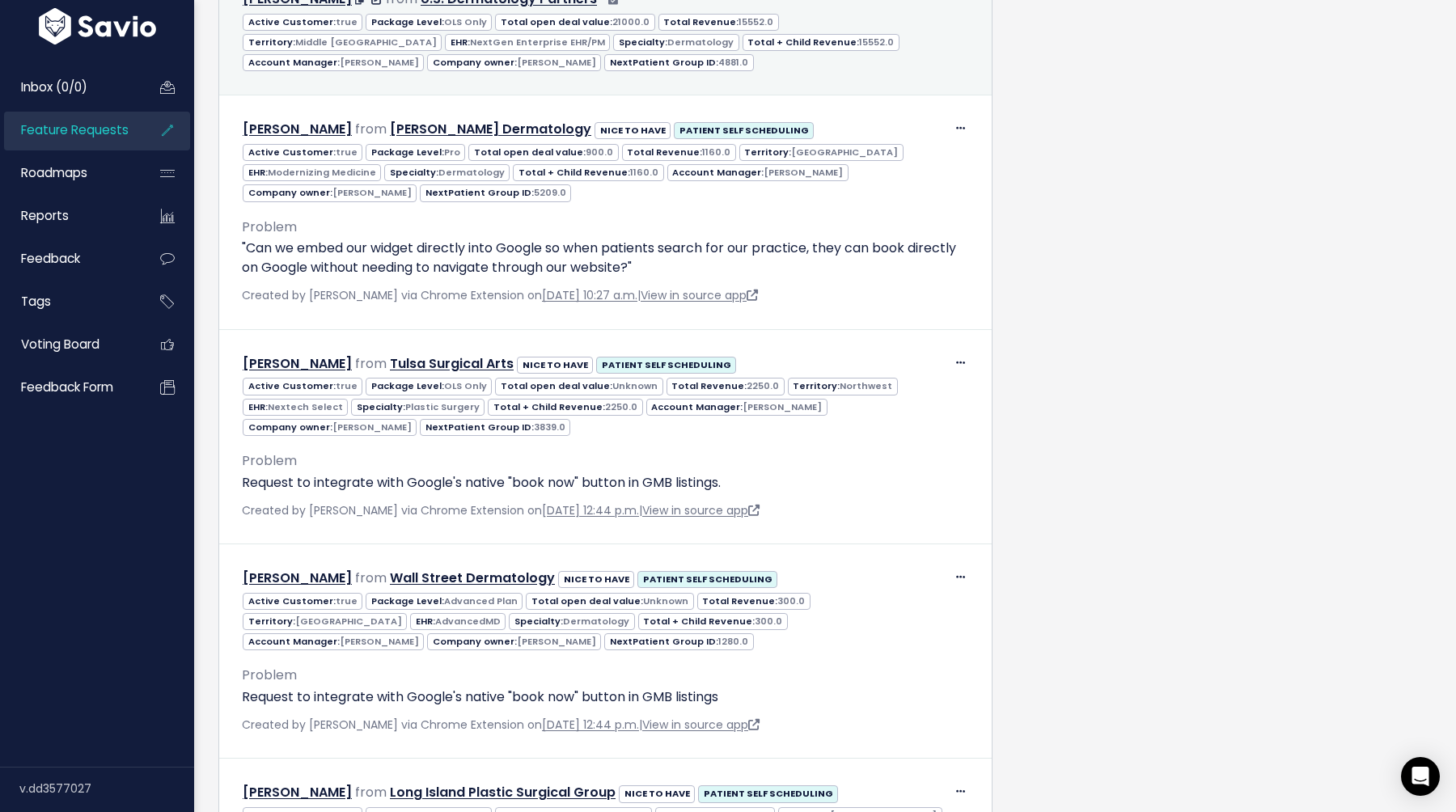
click at [948, 42] on div "Active Customer: true Package Level: OLS Only Total open deal value: 21000.0 To…" at bounding box center [606, 42] width 752 height 61
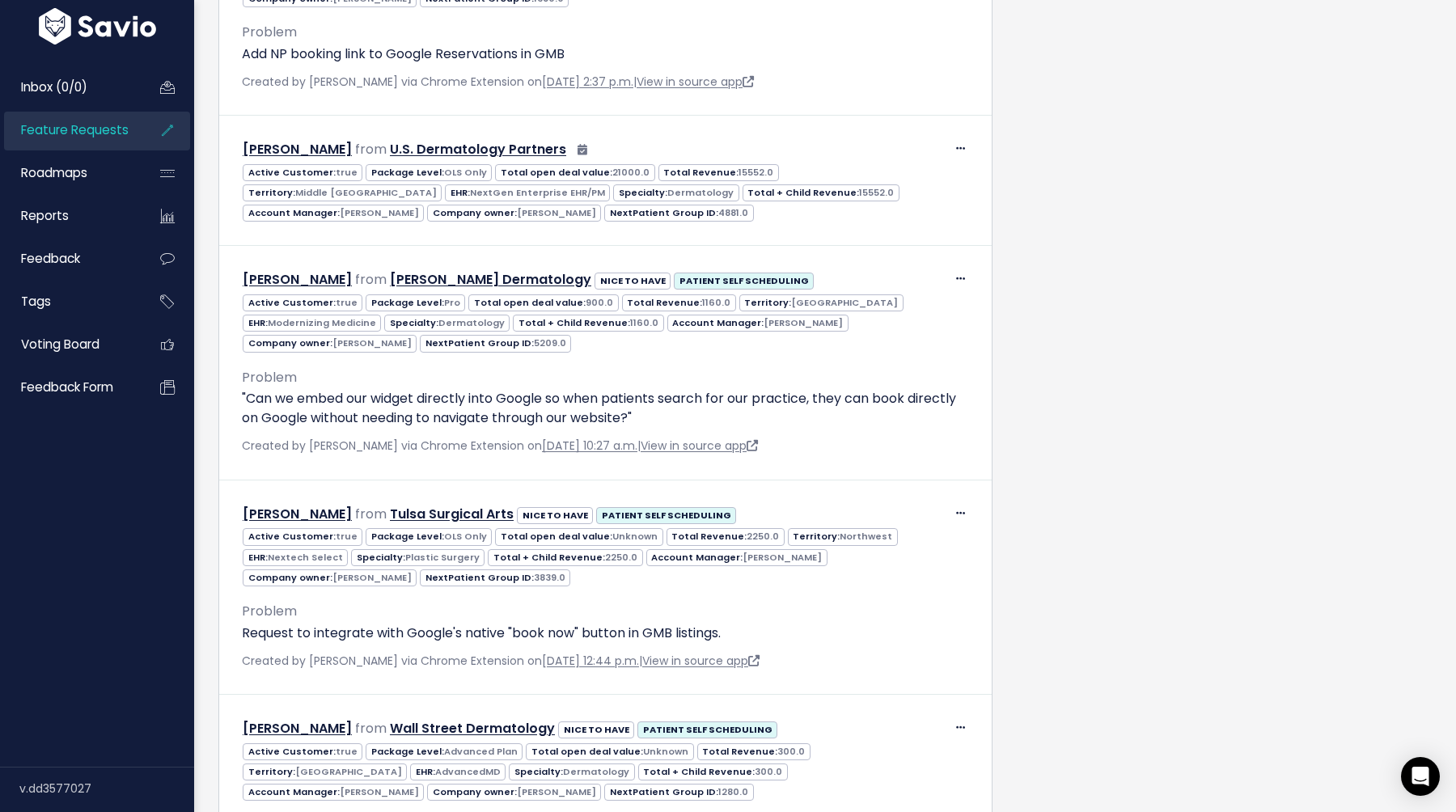
scroll to position [2106, 0]
